Goal: Information Seeking & Learning: Learn about a topic

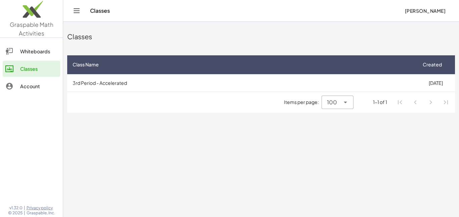
click at [435, 10] on span "[PERSON_NAME]" at bounding box center [424, 11] width 41 height 6
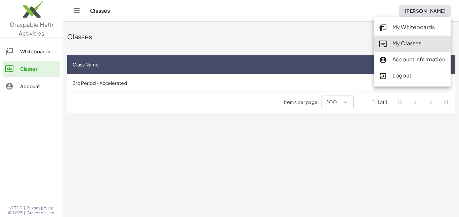
click at [400, 43] on div "My Classes" at bounding box center [412, 43] width 66 height 9
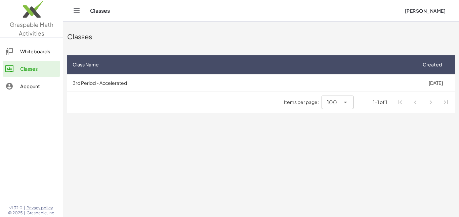
click at [423, 15] on button "[PERSON_NAME]" at bounding box center [425, 11] width 52 height 12
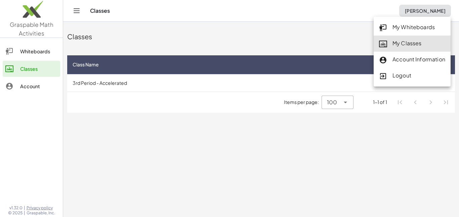
click at [410, 42] on div "My Classes" at bounding box center [412, 43] width 66 height 9
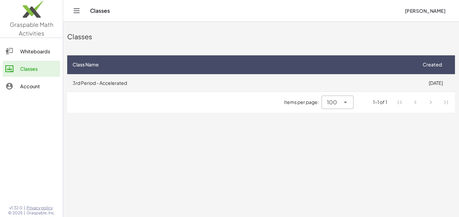
click at [285, 86] on td "3rd Period - Accelerated" at bounding box center [241, 82] width 349 height 17
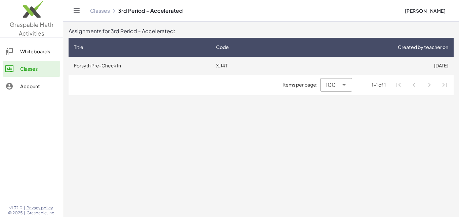
click at [232, 68] on td "XJJ4T" at bounding box center [247, 65] width 75 height 17
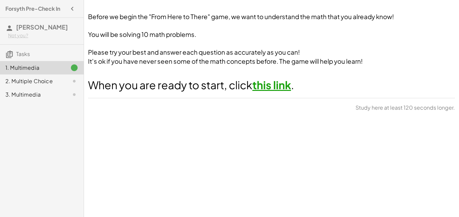
click at [268, 83] on link "this link" at bounding box center [271, 84] width 39 height 13
